Goal: Information Seeking & Learning: Find specific page/section

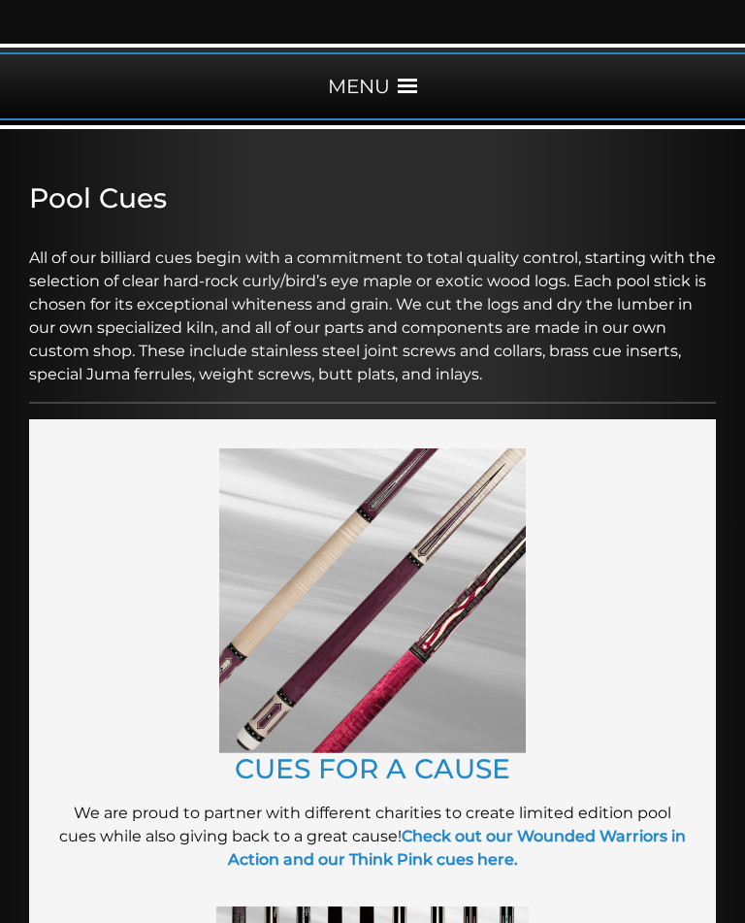
scroll to position [215, 0]
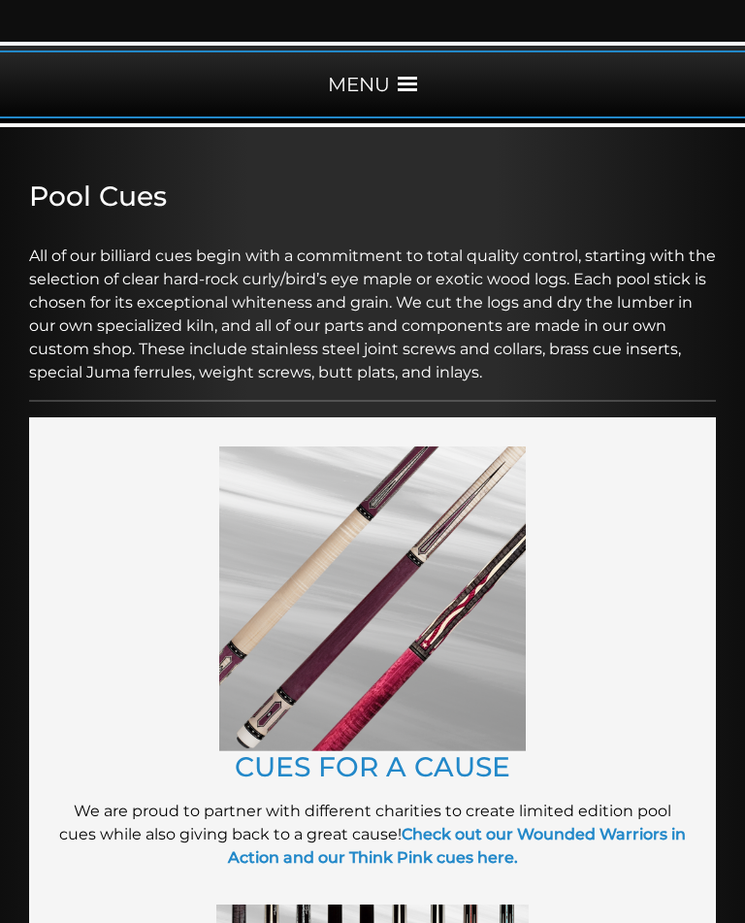
click at [302, 761] on link "CUES FOR A CAUSE" at bounding box center [373, 766] width 276 height 33
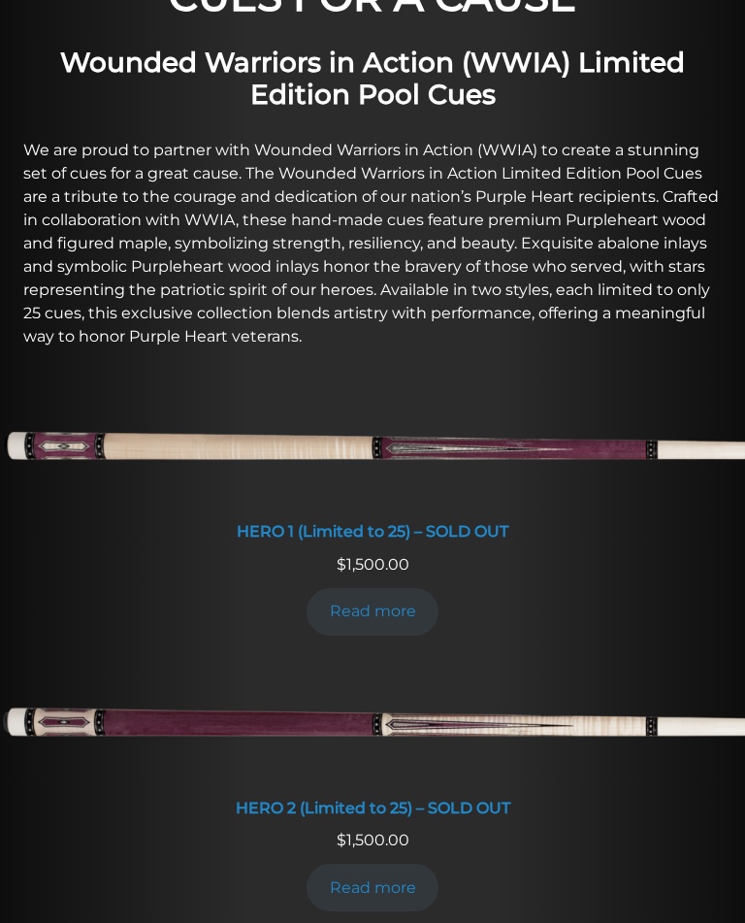
scroll to position [698, 0]
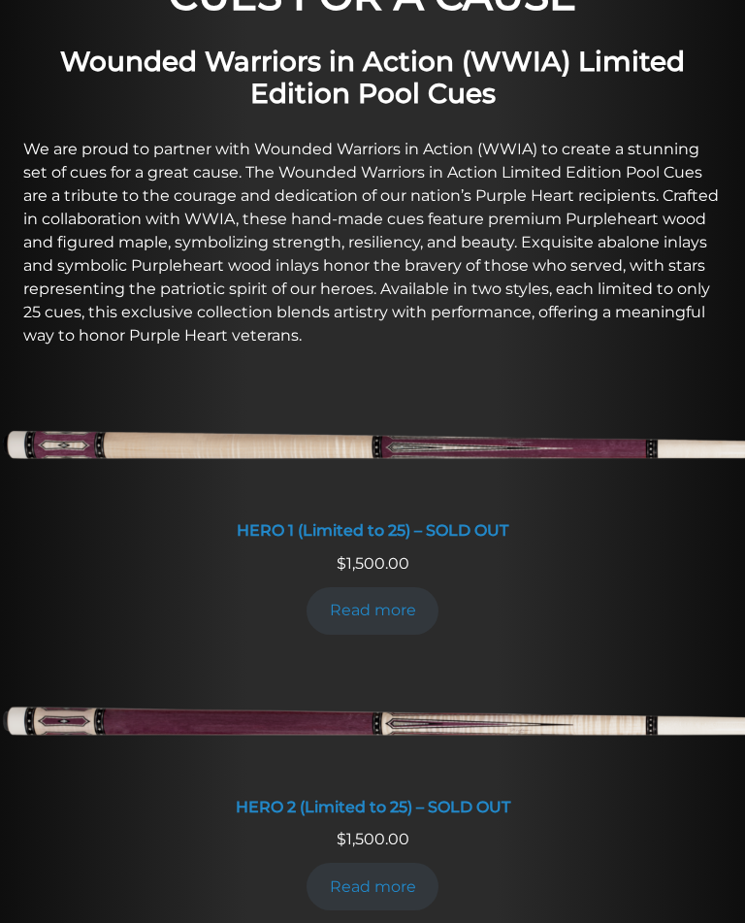
click at [371, 883] on link "Read more" at bounding box center [373, 887] width 132 height 48
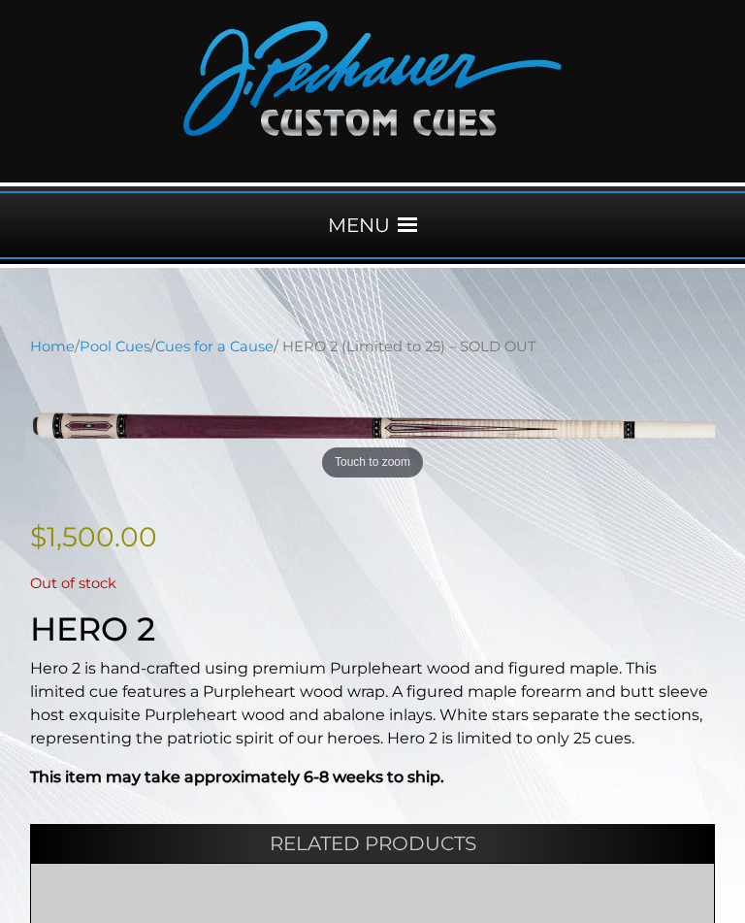
scroll to position [74, 0]
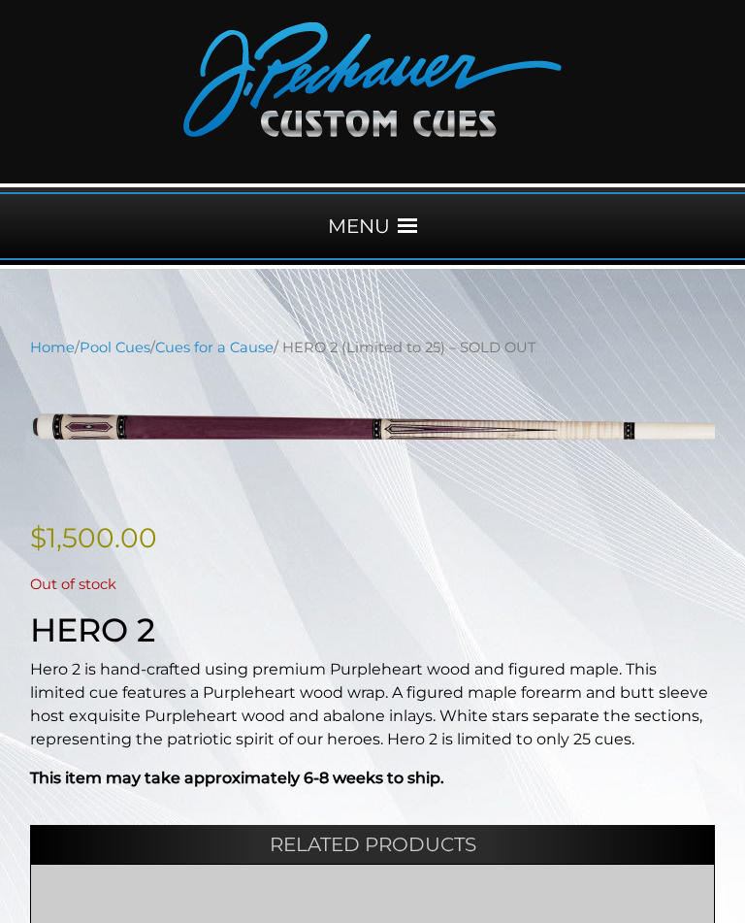
click at [401, 221] on span at bounding box center [407, 225] width 19 height 19
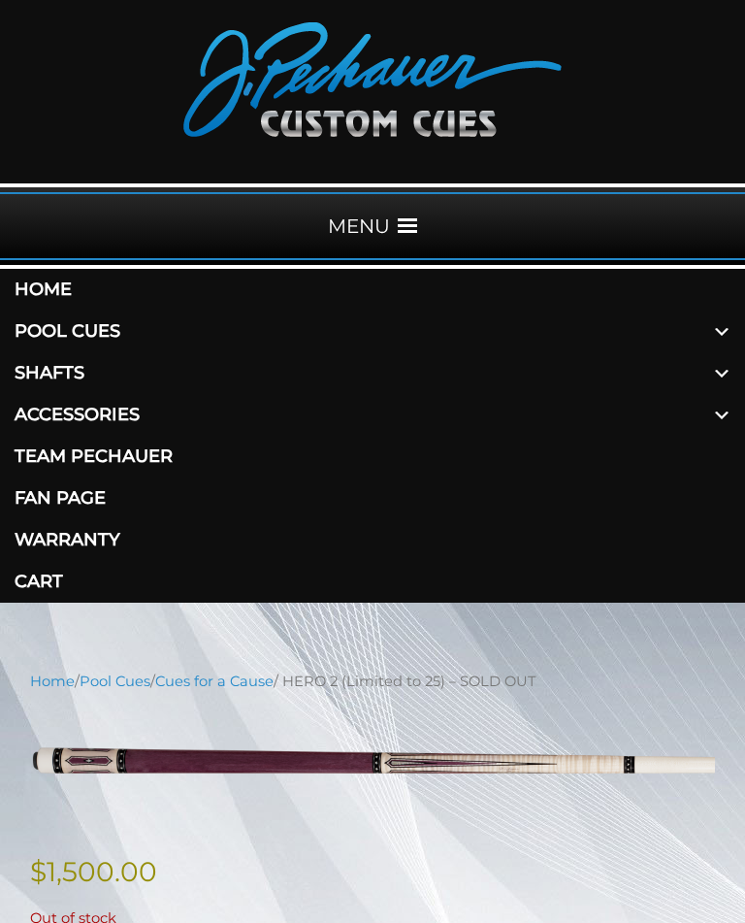
click at [46, 370] on link "Shafts" at bounding box center [372, 373] width 745 height 42
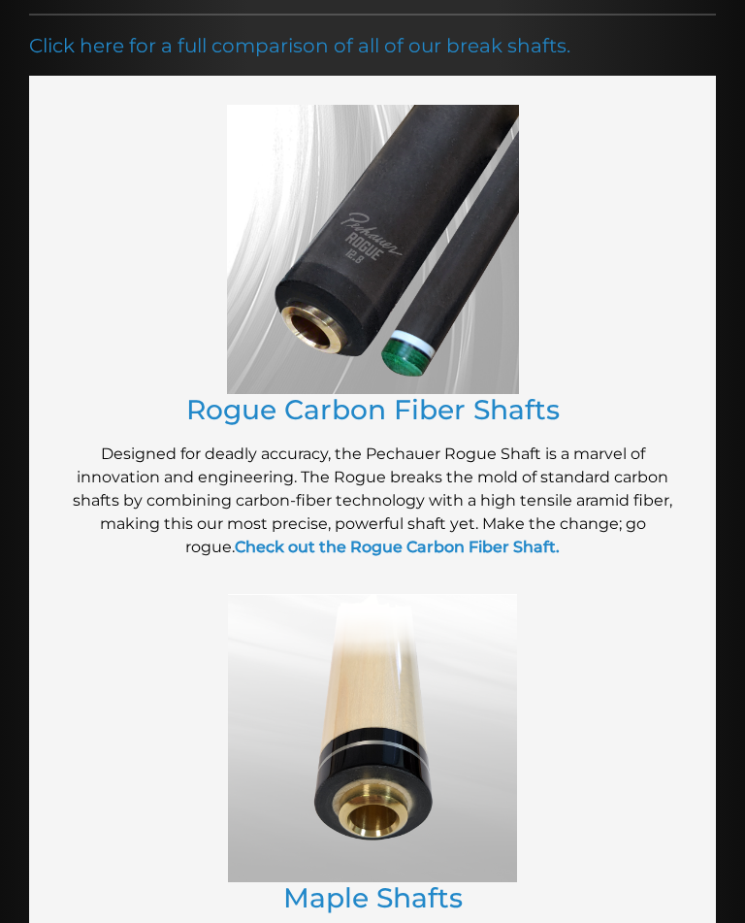
scroll to position [438, 0]
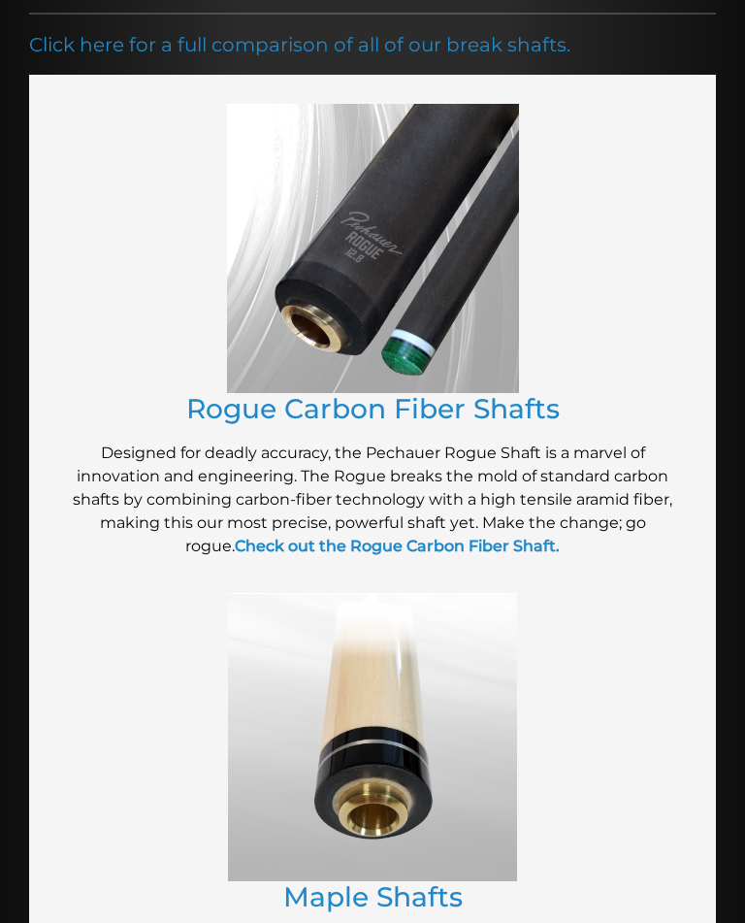
click at [268, 537] on strong "Check out the Rogue Carbon Fiber Shaft." at bounding box center [397, 546] width 325 height 18
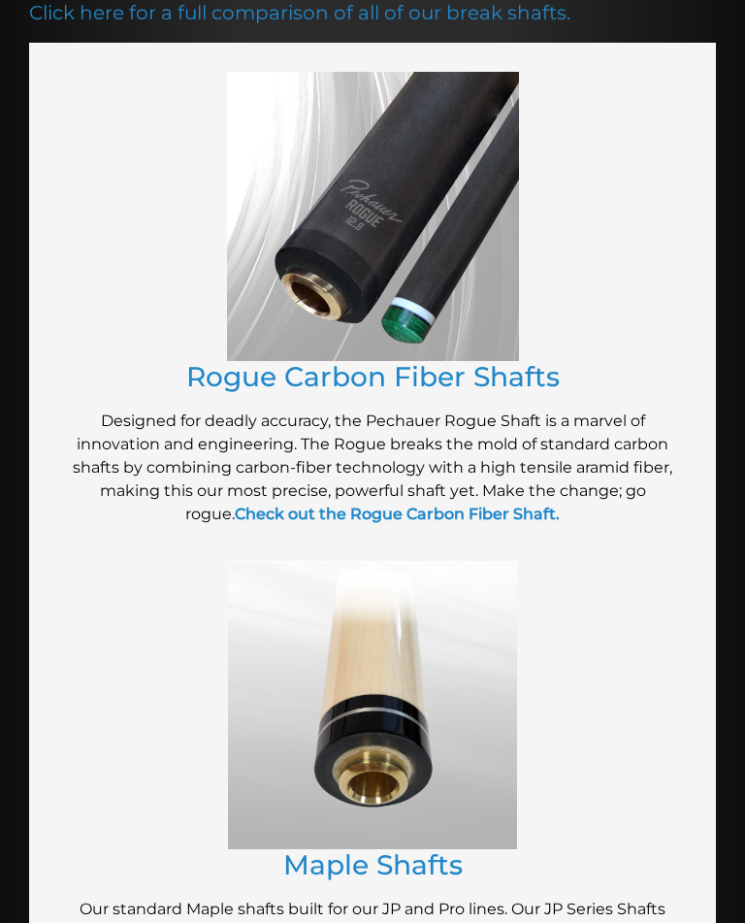
click at [321, 239] on img at bounding box center [373, 216] width 292 height 289
click at [325, 249] on img at bounding box center [373, 216] width 292 height 289
click at [325, 371] on link "Rogue Carbon Fiber Shafts" at bounding box center [373, 376] width 374 height 33
click at [288, 505] on strong "Check out the Rogue Carbon Fiber Shaft." at bounding box center [397, 514] width 325 height 18
click at [275, 508] on strong "Check out the Rogue Carbon Fiber Shaft." at bounding box center [397, 514] width 325 height 18
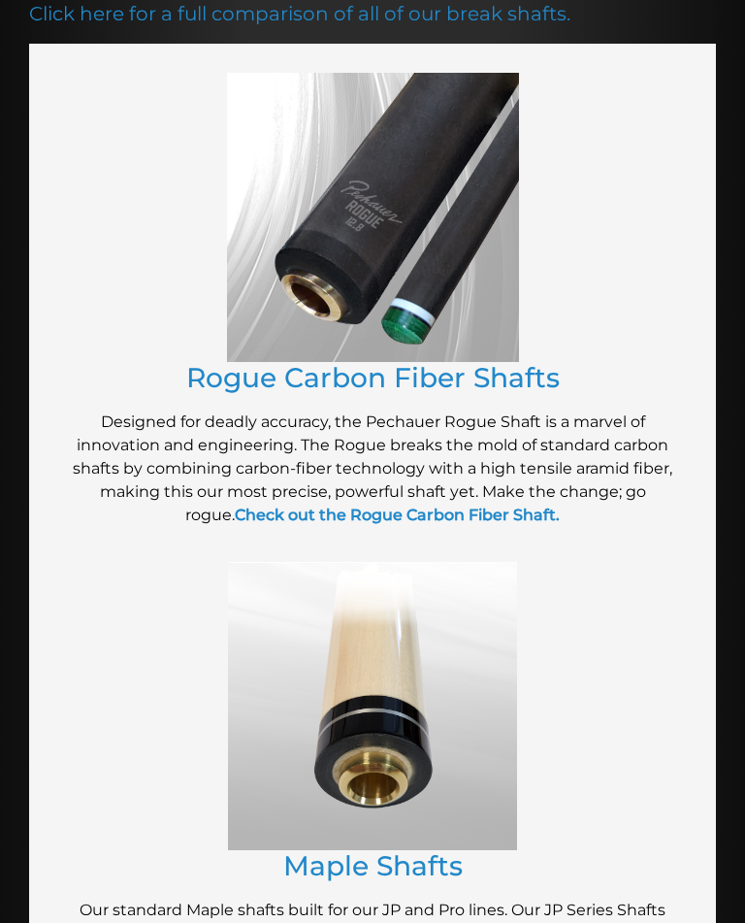
scroll to position [467, 0]
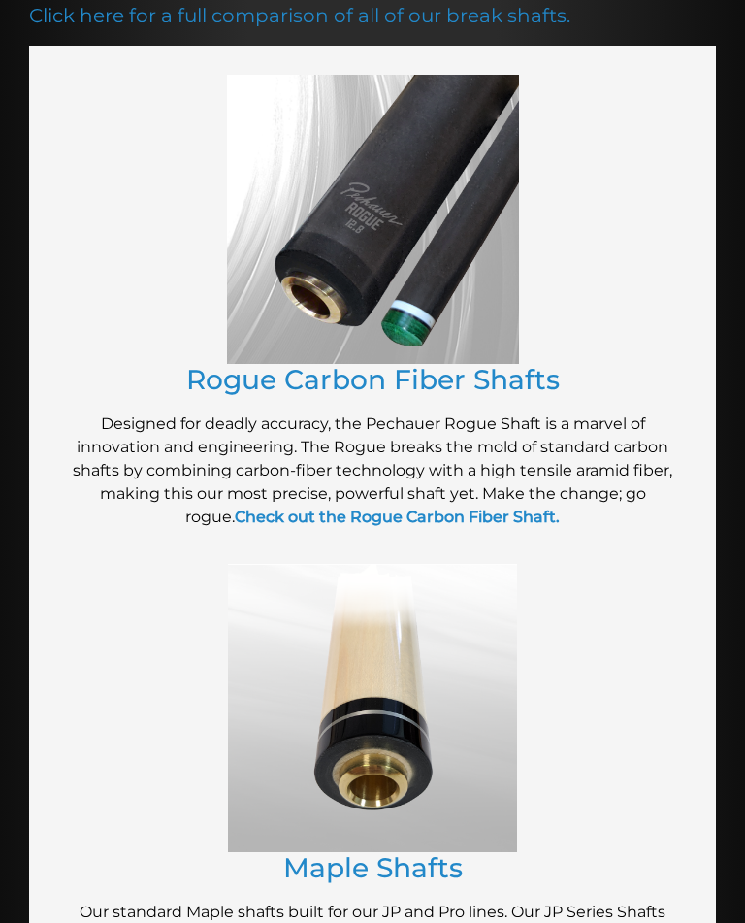
click at [263, 370] on link "Rogue Carbon Fiber Shafts" at bounding box center [373, 379] width 374 height 33
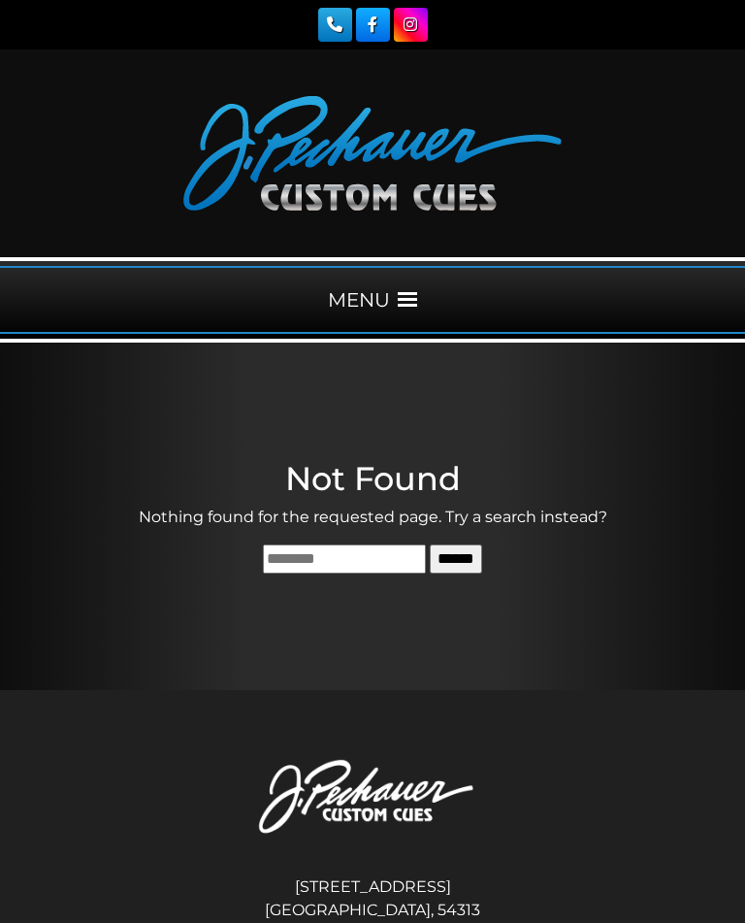
click at [263, 549] on input "Search for:" at bounding box center [344, 559] width 163 height 29
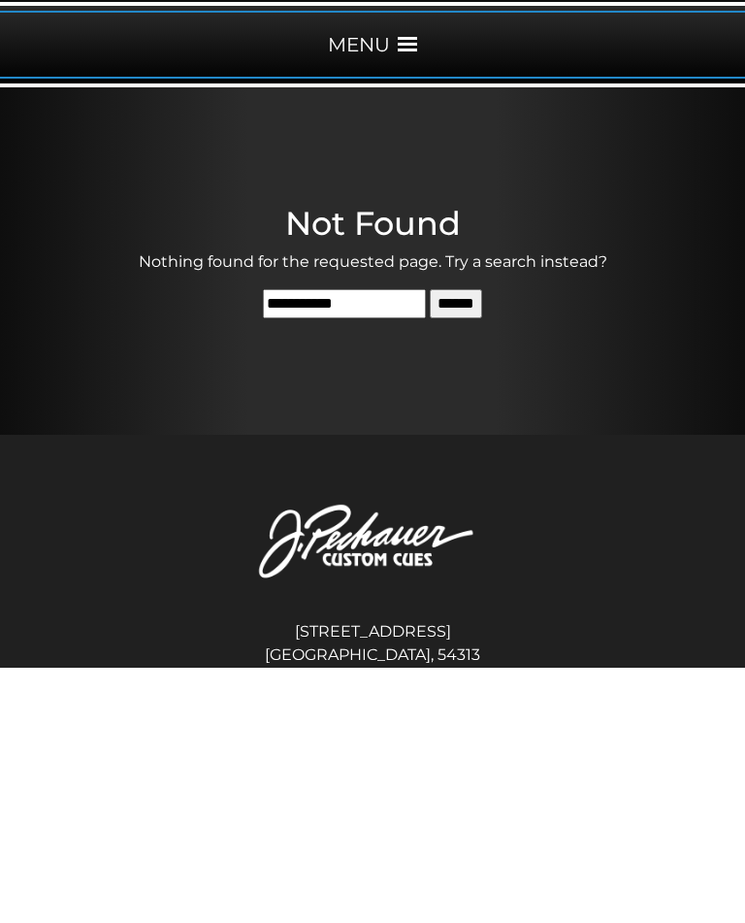
type input "**********"
click at [482, 545] on input "******" at bounding box center [456, 559] width 52 height 29
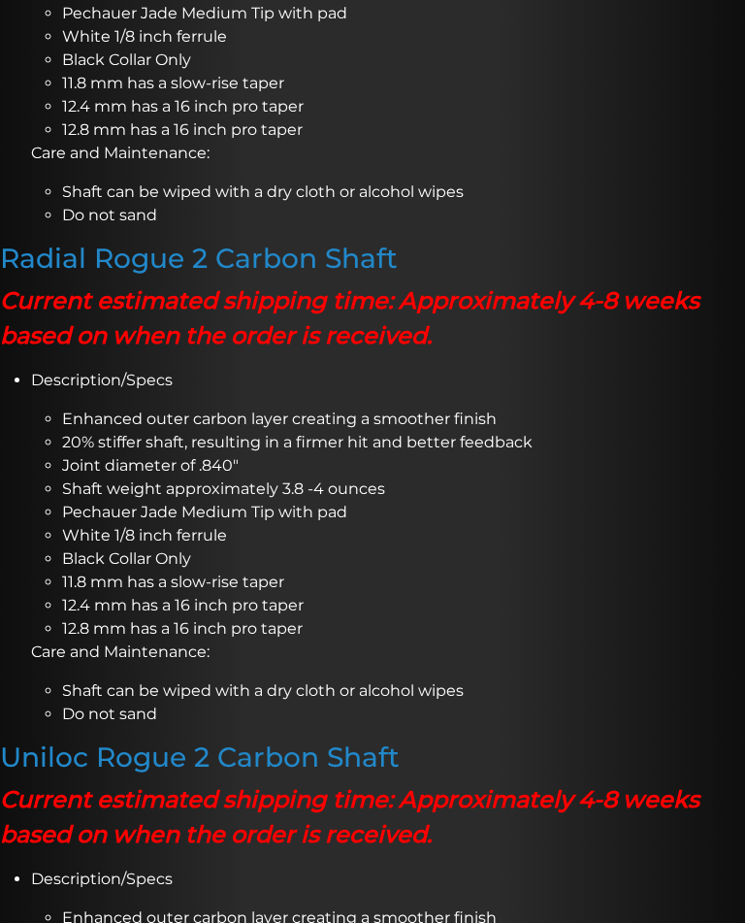
scroll to position [1641, 0]
